Goal: Task Accomplishment & Management: Complete application form

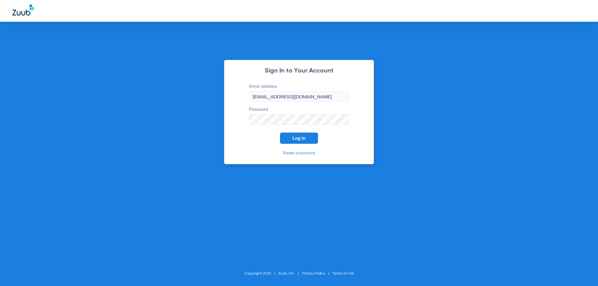
click at [307, 138] on button "Log In" at bounding box center [299, 138] width 38 height 11
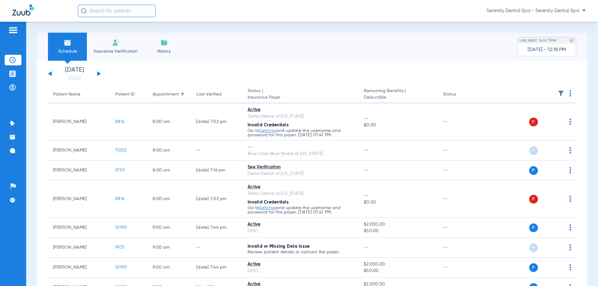
click at [17, 32] on img at bounding box center [13, 29] width 10 height 7
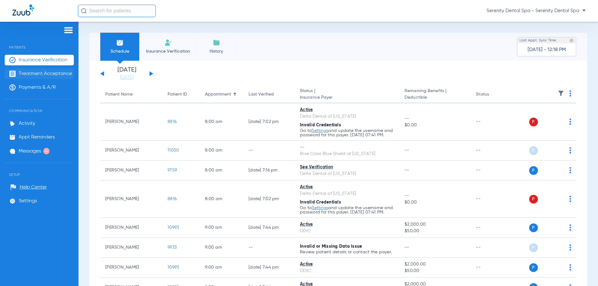
click at [34, 72] on span "Treatment Acceptance" at bounding box center [45, 74] width 53 height 6
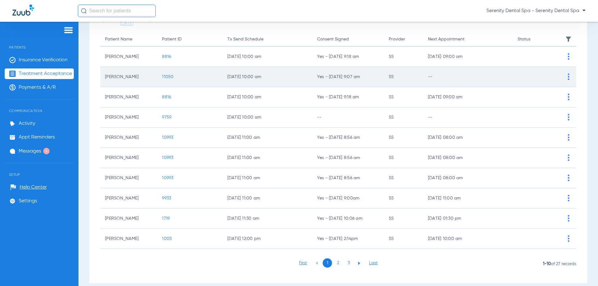
scroll to position [62, 0]
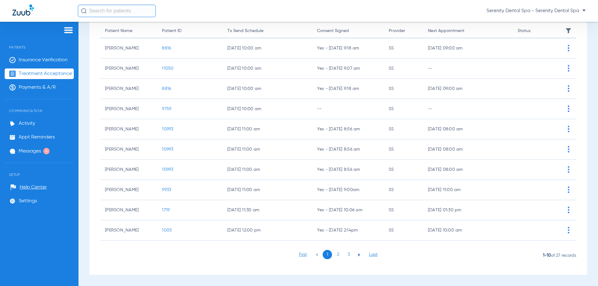
click at [335, 257] on li "2" at bounding box center [337, 254] width 9 height 9
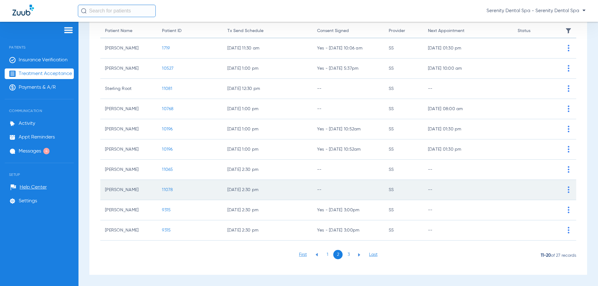
click at [164, 192] on span "11078" at bounding box center [167, 190] width 11 height 4
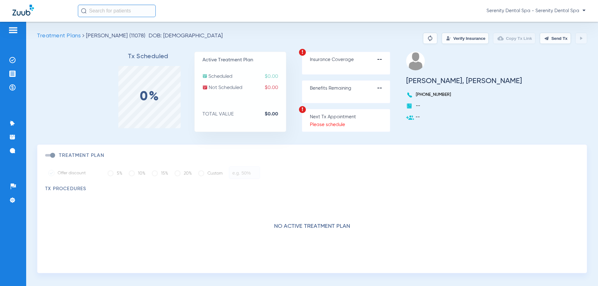
scroll to position [7, 0]
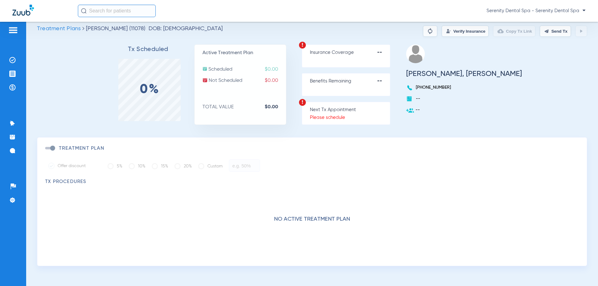
click at [54, 148] on span at bounding box center [49, 148] width 9 height 2
drag, startPoint x: 53, startPoint y: 148, endPoint x: 41, endPoint y: 148, distance: 12.1
click at [41, 148] on div "Treatment Plan Offer discount 5% 10% 15% 20% Custom TX Procedures No active tre…" at bounding box center [312, 201] width 550 height 129
click at [56, 153] on div "Treatment Plan Offer discount 5% 10% 15% 20% Custom" at bounding box center [312, 158] width 534 height 27
click at [426, 30] on img at bounding box center [429, 30] width 7 height 7
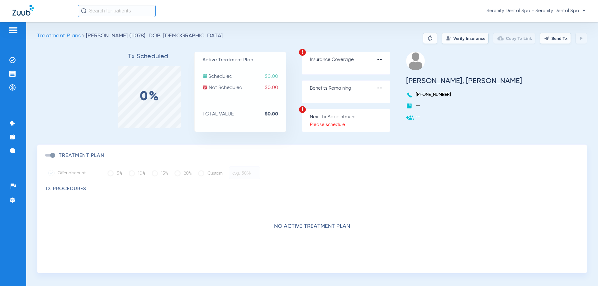
click at [426, 39] on img at bounding box center [429, 38] width 7 height 7
click at [52, 154] on span at bounding box center [49, 155] width 9 height 2
click at [53, 155] on span at bounding box center [49, 155] width 9 height 2
click at [461, 41] on button "Verify Insurance" at bounding box center [465, 38] width 47 height 11
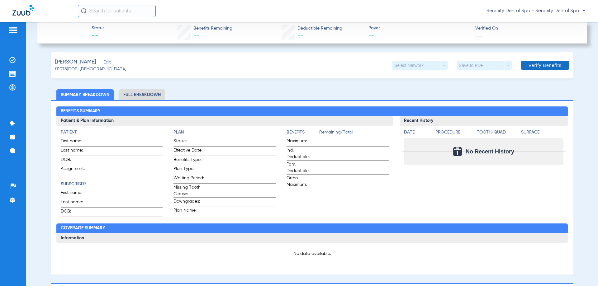
click at [544, 64] on span "Verify Benefits" at bounding box center [545, 65] width 33 height 5
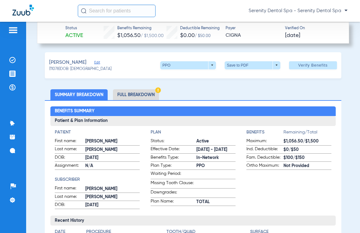
click at [13, 29] on img at bounding box center [13, 29] width 10 height 7
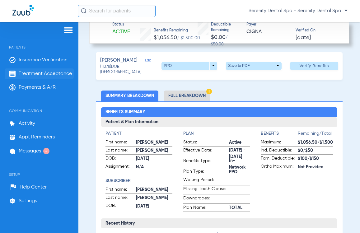
click at [20, 77] on li "Treatment Acceptance" at bounding box center [39, 74] width 69 height 11
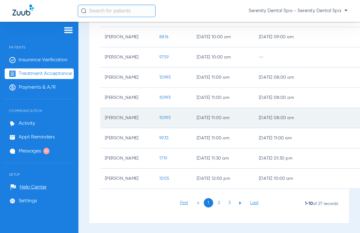
scroll to position [115, 0]
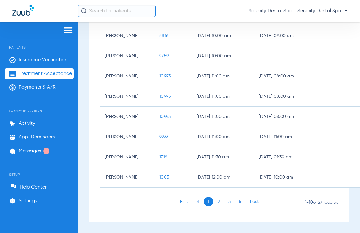
click at [218, 199] on li "2" at bounding box center [219, 201] width 9 height 9
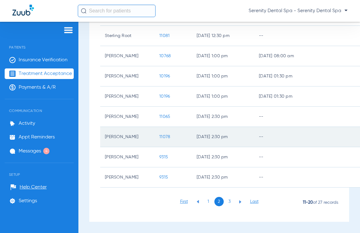
click at [166, 137] on span "11078" at bounding box center [164, 137] width 11 height 4
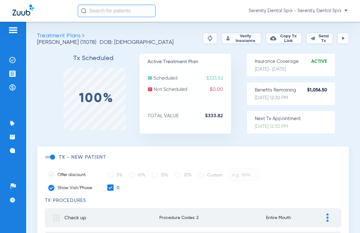
click at [320, 37] on button "Send Tx" at bounding box center [320, 38] width 27 height 11
